Goal: Task Accomplishment & Management: Manage account settings

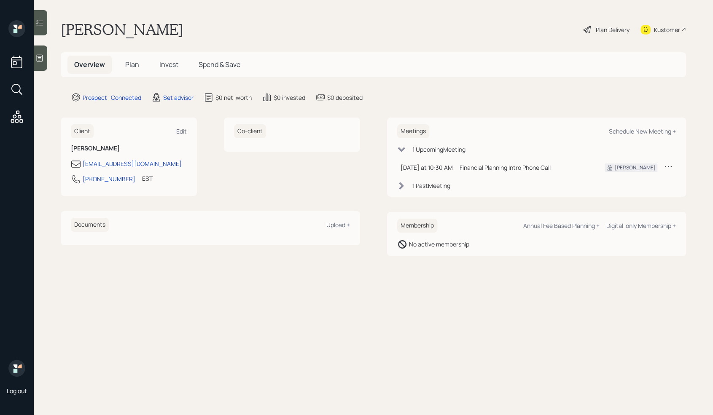
click at [40, 59] on icon at bounding box center [39, 58] width 8 height 8
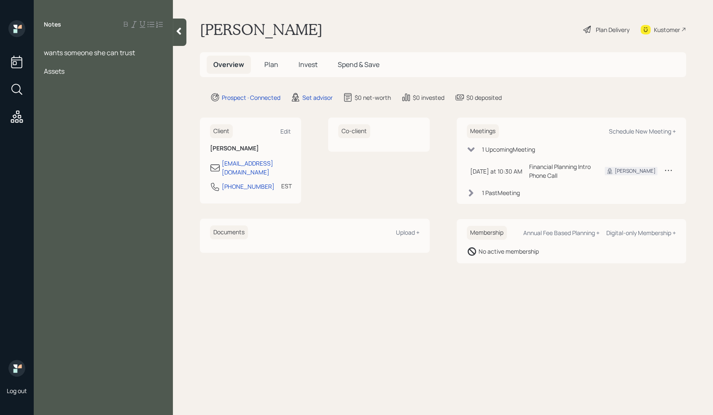
click at [66, 61] on div at bounding box center [103, 61] width 119 height 9
click at [72, 92] on div at bounding box center [103, 89] width 119 height 9
click at [73, 63] on div "Retired" at bounding box center [103, 61] width 119 height 9
click at [54, 67] on div at bounding box center [103, 71] width 119 height 9
click at [79, 98] on div "Notes wants someone she can trust Retired due to medical reasons Assets" at bounding box center [103, 212] width 139 height 385
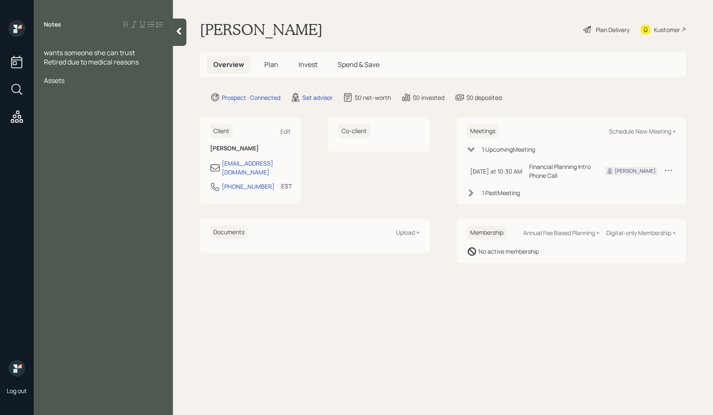
click at [73, 82] on div "Assets" at bounding box center [103, 80] width 119 height 9
click at [51, 88] on div at bounding box center [103, 89] width 119 height 9
click at [86, 165] on div "SS Disability" at bounding box center [103, 163] width 119 height 9
click at [55, 111] on div at bounding box center [103, 108] width 119 height 9
click at [102, 98] on div "[PERSON_NAME] [PERSON_NAME]" at bounding box center [103, 98] width 119 height 9
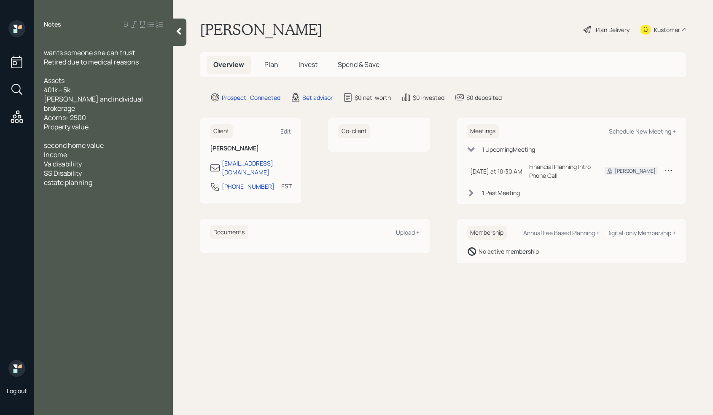
click at [44, 101] on span "[PERSON_NAME] and individual brokerage" at bounding box center [94, 103] width 100 height 19
click at [91, 108] on div "[PERSON_NAME] [PERSON_NAME] and individual brokerage" at bounding box center [103, 103] width 119 height 19
click at [119, 100] on span "[PERSON_NAME] [PERSON_NAME] and individual brokerage -" at bounding box center [100, 103] width 112 height 19
click at [121, 109] on div "[PERSON_NAME] [PERSON_NAME]- 39 and individual brokerage -" at bounding box center [103, 103] width 119 height 19
click at [131, 98] on span "[PERSON_NAME] [PERSON_NAME]- 39 and individual brokerage - 2" at bounding box center [101, 103] width 115 height 19
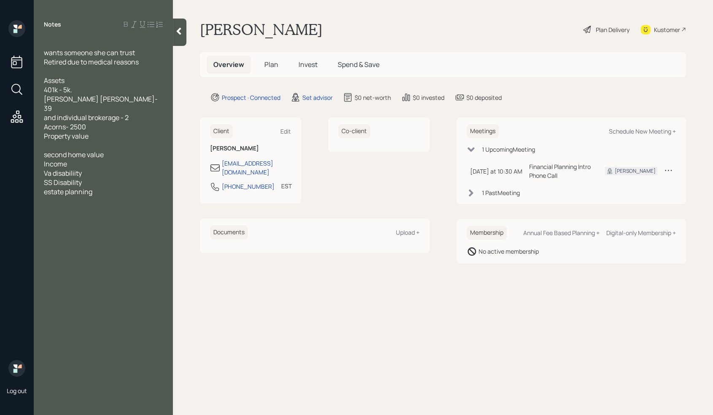
click at [137, 100] on div "[PERSON_NAME] [PERSON_NAME]- 39" at bounding box center [103, 103] width 119 height 19
click at [136, 109] on div "and individual brokerage - 2" at bounding box center [103, 108] width 119 height 9
click at [146, 100] on div "[PERSON_NAME] IRA- 3900" at bounding box center [103, 98] width 119 height 9
click at [134, 111] on div "and individual brokerage - 2" at bounding box center [103, 108] width 119 height 9
click at [82, 118] on span "Acorns- 2500" at bounding box center [65, 117] width 42 height 9
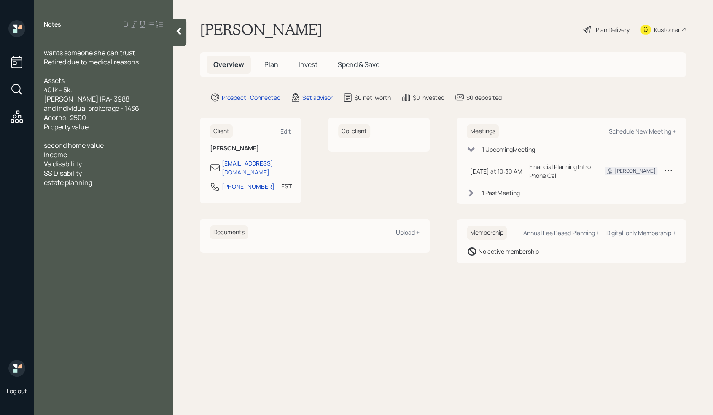
click at [87, 116] on div "Acorns- 2500" at bounding box center [103, 117] width 119 height 9
click at [95, 120] on div "Acorns- 2514" at bounding box center [103, 117] width 119 height 9
click at [117, 135] on div "Property value" at bounding box center [103, 136] width 119 height 9
click at [112, 181] on div "SS Disability" at bounding box center [103, 182] width 119 height 9
click at [108, 147] on div at bounding box center [103, 145] width 119 height 9
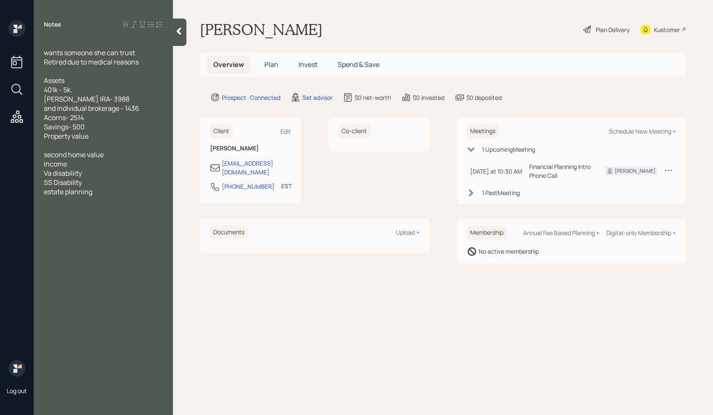
drag, startPoint x: 45, startPoint y: 89, endPoint x: 142, endPoint y: 134, distance: 106.3
click at [142, 134] on div "wants someone she can trust Retired due to medical reasons Assets 401k - 5k. [P…" at bounding box center [103, 127] width 119 height 176
copy div "401k - 5k. [PERSON_NAME] IRA- 3988 and individual brokerage - 1436 Acorns- 2514…"
click at [128, 151] on div "second home value" at bounding box center [103, 154] width 119 height 9
click at [108, 144] on div at bounding box center [103, 145] width 119 height 9
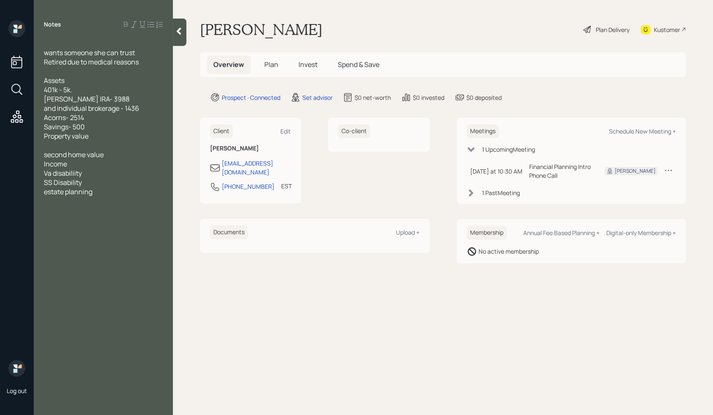
click at [93, 129] on div "Savings- 500" at bounding box center [103, 126] width 119 height 9
click at [97, 133] on div "Property value" at bounding box center [103, 136] width 119 height 9
click at [59, 147] on span "mortage- 160k" at bounding box center [66, 145] width 45 height 9
click at [107, 147] on div "mortgage- 160k" at bounding box center [103, 145] width 119 height 9
click at [100, 156] on span "Second property -140k" at bounding box center [78, 154] width 69 height 9
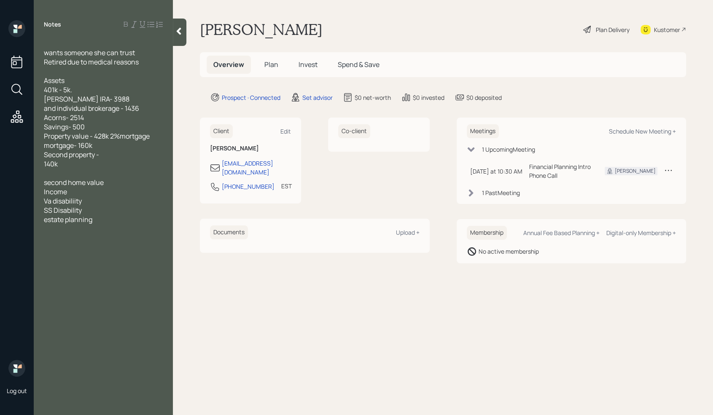
click at [108, 154] on div "Second property -" at bounding box center [103, 154] width 119 height 9
click at [122, 157] on div "Second property -528k" at bounding box center [103, 154] width 119 height 9
click at [44, 164] on span "140k" at bounding box center [51, 163] width 14 height 9
click at [55, 82] on span "Assets" at bounding box center [54, 80] width 21 height 9
click at [96, 159] on div "mortgage- 140k" at bounding box center [103, 163] width 119 height 9
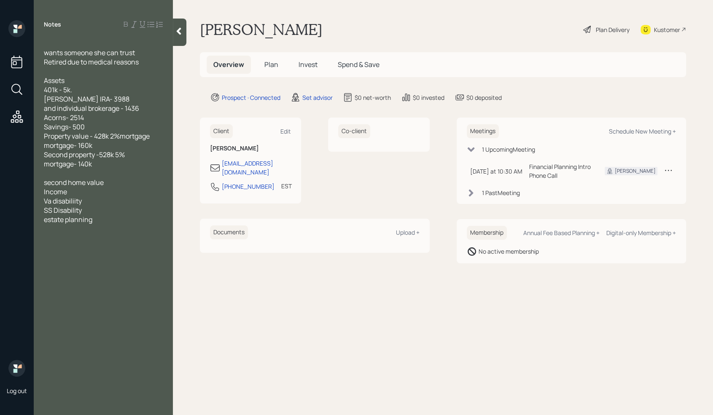
click at [103, 172] on div at bounding box center [103, 173] width 119 height 9
click at [104, 180] on span "second home value" at bounding box center [74, 182] width 60 height 9
click at [113, 180] on div "second home value" at bounding box center [103, 182] width 119 height 9
click at [92, 192] on div "Va disability" at bounding box center [103, 191] width 119 height 9
click at [96, 202] on div "SS Disability" at bounding box center [103, 201] width 119 height 9
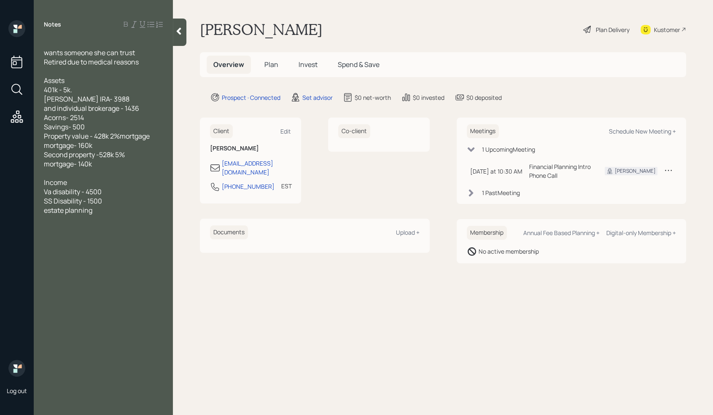
click at [102, 212] on div "estate planning" at bounding box center [103, 210] width 119 height 9
click at [108, 202] on div "SS Disability - 1500" at bounding box center [103, 201] width 119 height 9
click at [109, 203] on div "SS Disability - 1500" at bounding box center [103, 201] width 119 height 9
click at [121, 194] on div "Va disability - 4500" at bounding box center [103, 191] width 119 height 9
click at [143, 209] on div "OPM Annuity - 610 a month" at bounding box center [103, 210] width 119 height 9
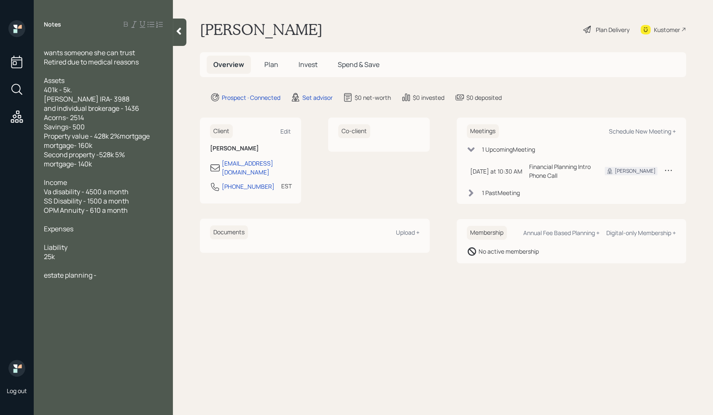
click at [54, 238] on div at bounding box center [103, 238] width 119 height 9
click at [65, 253] on div "25k" at bounding box center [103, 256] width 119 height 9
click at [59, 237] on div at bounding box center [103, 238] width 119 height 9
drag, startPoint x: 78, startPoint y: 241, endPoint x: 40, endPoint y: 239, distance: 37.6
click at [40, 239] on div "wants someone she can trust Retired due to medical reasons Assets 401k - 5k. [P…" at bounding box center [103, 173] width 139 height 269
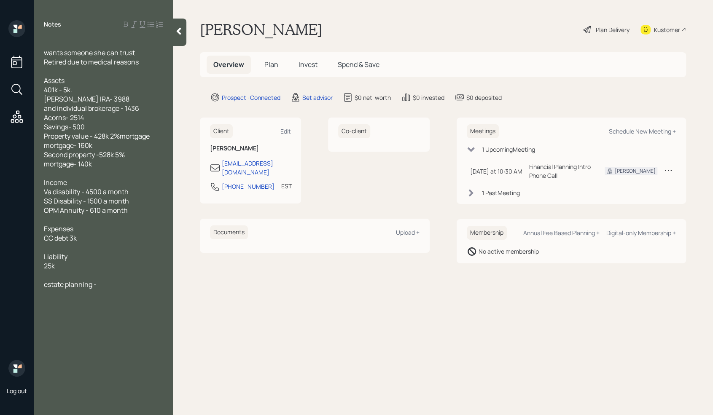
copy span "CC debt 3k"
click at [65, 266] on div "25k" at bounding box center [103, 266] width 119 height 9
drag, startPoint x: 44, startPoint y: 237, endPoint x: 92, endPoint y: 243, distance: 47.6
click at [92, 243] on div "wants someone she can trust Retired due to medical reasons Assets 401k - 5k. [P…" at bounding box center [103, 173] width 119 height 269
click at [116, 251] on div at bounding box center [103, 247] width 119 height 9
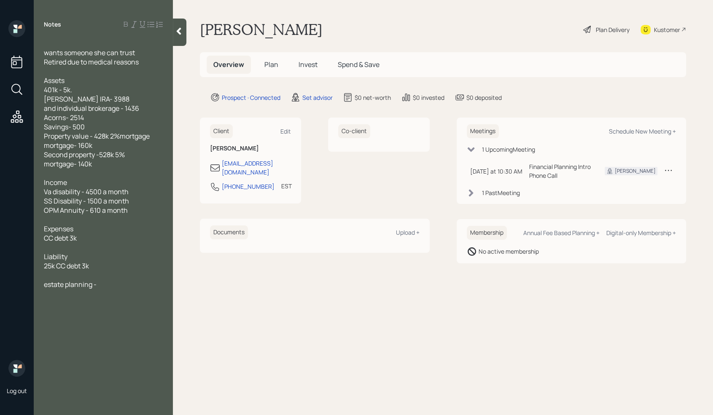
click at [95, 230] on div "Expenses" at bounding box center [103, 228] width 119 height 9
click at [90, 247] on div at bounding box center [103, 247] width 119 height 9
click at [50, 272] on div at bounding box center [103, 275] width 119 height 9
click at [658, 129] on div "Schedule New Meeting +" at bounding box center [642, 131] width 67 height 8
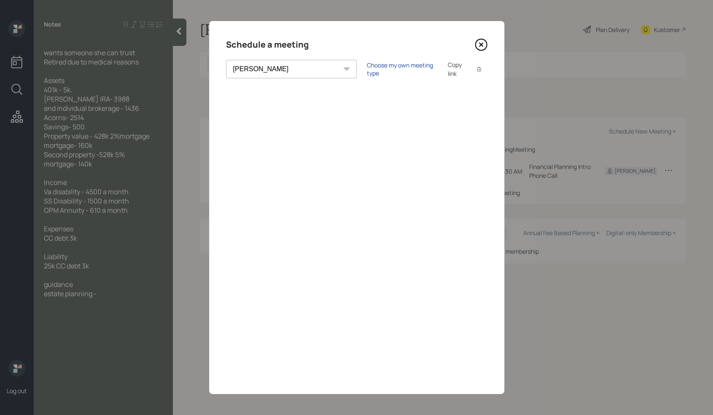
click at [367, 68] on div "Choose my own meeting type" at bounding box center [402, 69] width 71 height 16
click at [288, 73] on select "[PERSON_NAME] [PERSON_NAME] [PERSON_NAME] [PERSON_NAME] [PERSON_NAME] [PERSON_N…" at bounding box center [299, 69] width 146 height 19
click at [226, 60] on select "[PERSON_NAME] [PERSON_NAME] [PERSON_NAME] [PERSON_NAME] [PERSON_NAME] [PERSON_N…" at bounding box center [299, 69] width 146 height 19
click at [283, 69] on select "[PERSON_NAME] [PERSON_NAME] [PERSON_NAME] [PERSON_NAME] [PERSON_NAME] [PERSON_N…" at bounding box center [299, 69] width 146 height 19
select select "round-[PERSON_NAME]"
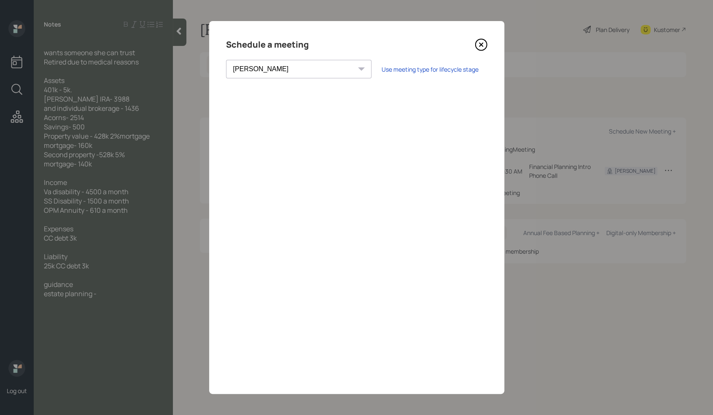
click at [226, 60] on select "[PERSON_NAME] [PERSON_NAME] [PERSON_NAME] [PERSON_NAME] [PERSON_NAME] [PERSON_N…" at bounding box center [299, 69] width 146 height 19
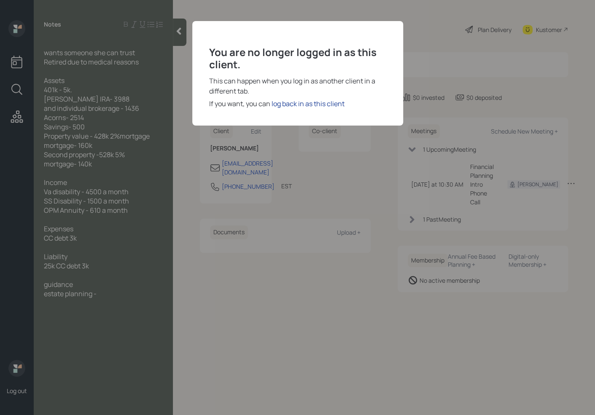
click at [285, 105] on div "log back in as this client" at bounding box center [308, 104] width 73 height 10
